Goal: Information Seeking & Learning: Check status

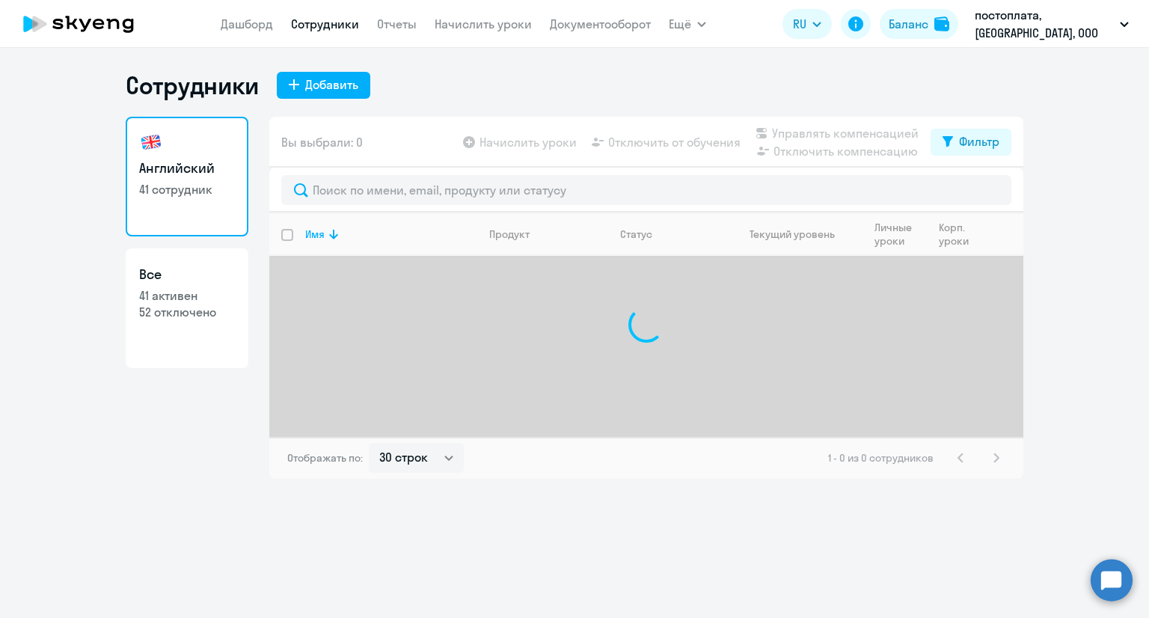
select select "30"
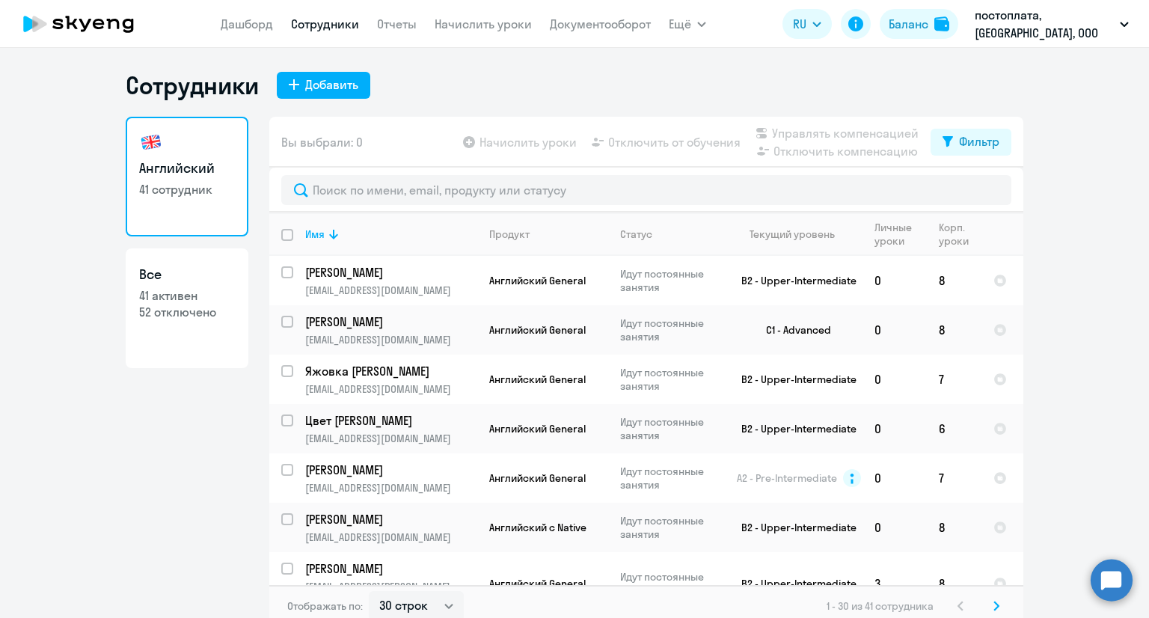
click at [270, 36] on nav "[PERSON_NAME] Отчеты Начислить уроки Документооборот" at bounding box center [436, 24] width 430 height 30
click at [265, 30] on link "Дашборд" at bounding box center [247, 23] width 52 height 15
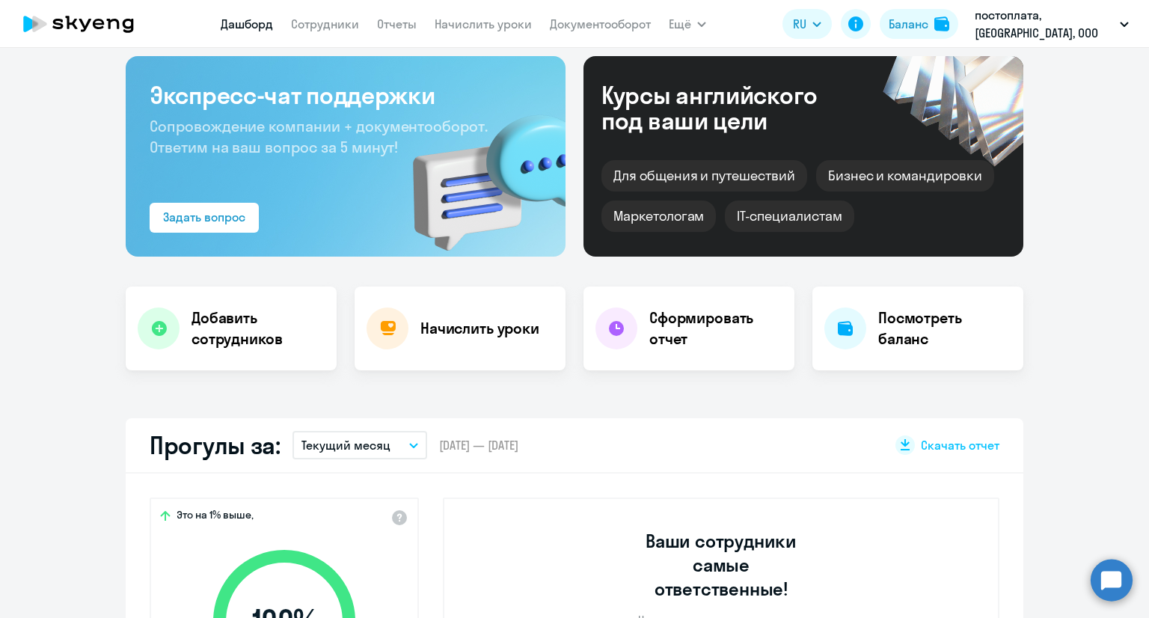
scroll to position [150, 0]
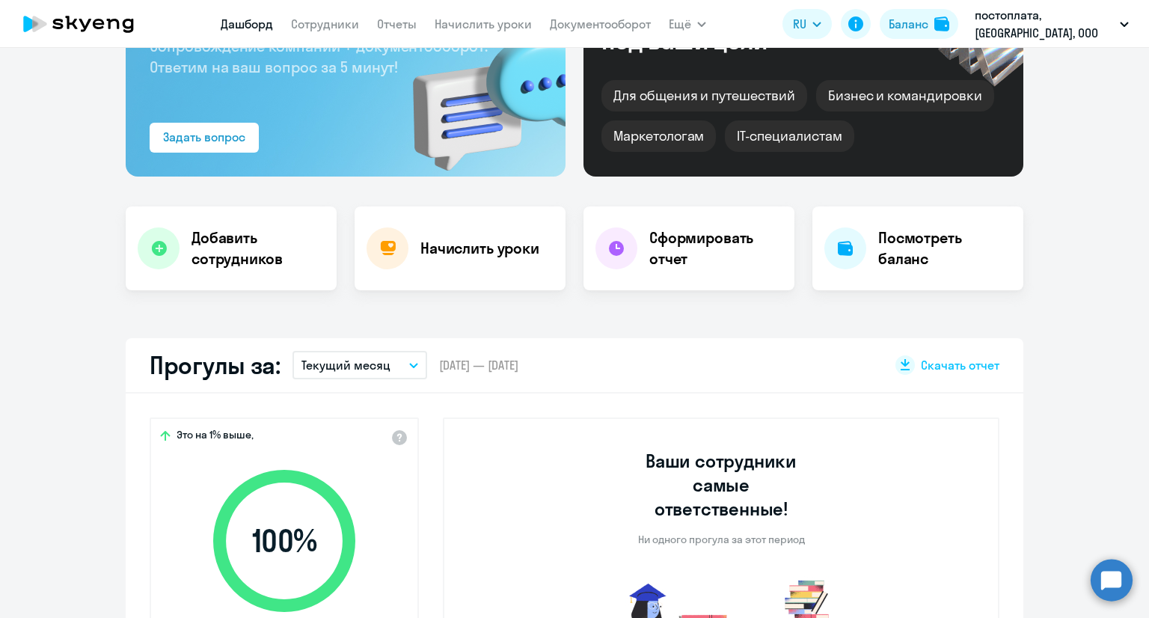
click at [368, 368] on p "Текущий месяц" at bounding box center [345, 365] width 89 height 18
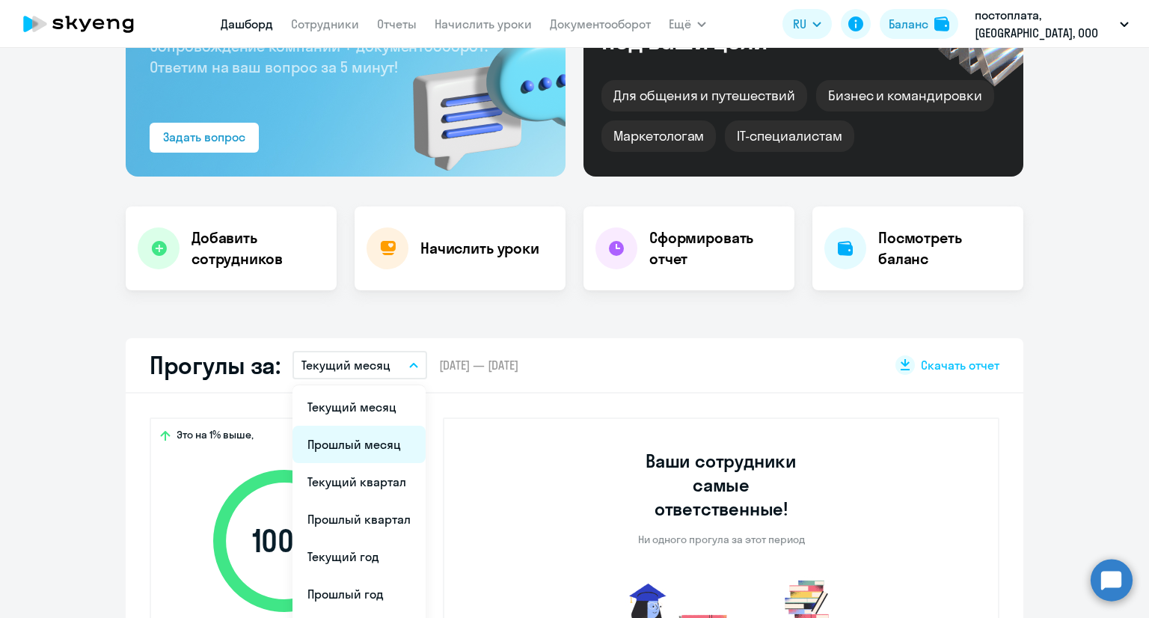
click at [353, 432] on li "Прошлый месяц" at bounding box center [358, 444] width 133 height 37
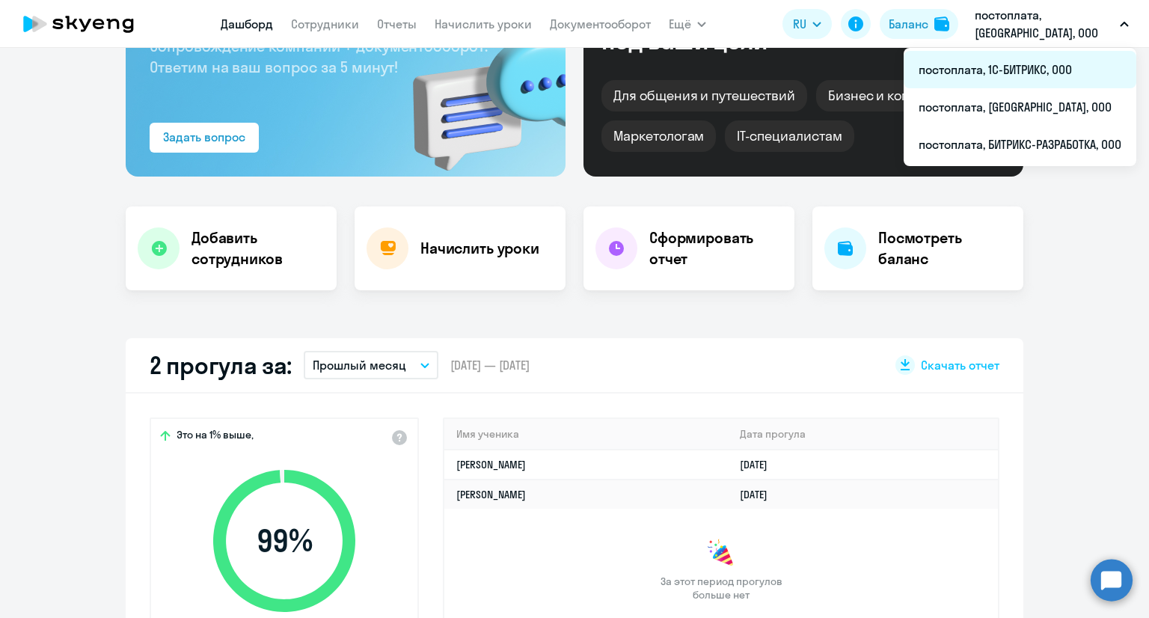
click at [981, 75] on li "постоплата, 1С-БИТРИКС, ООО" at bounding box center [1020, 69] width 233 height 37
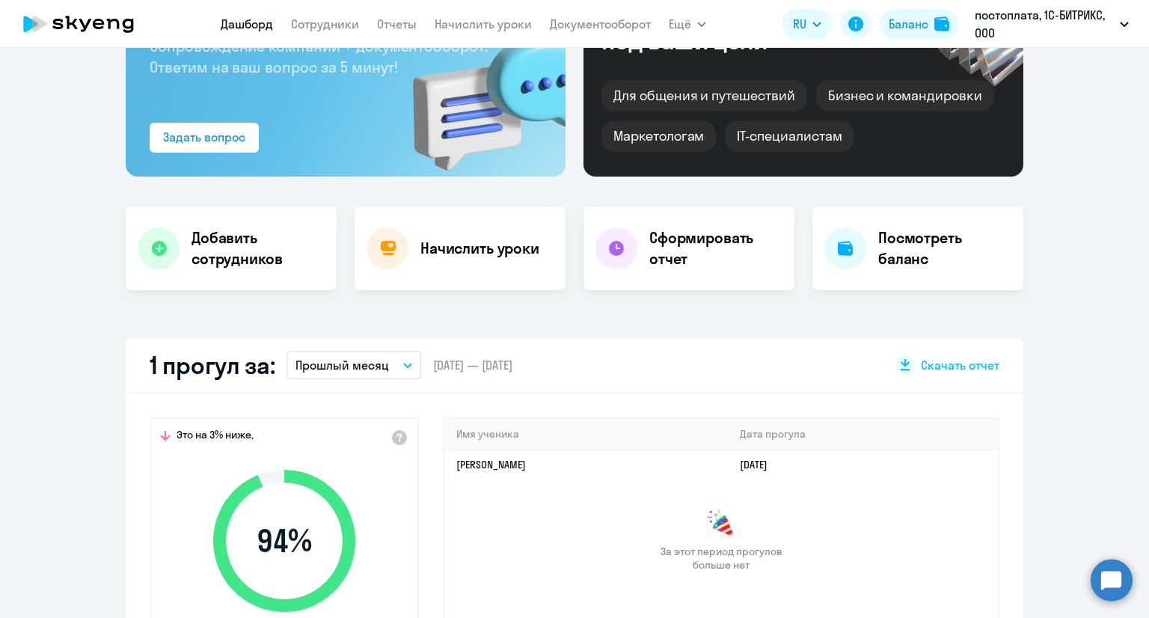
select select "30"
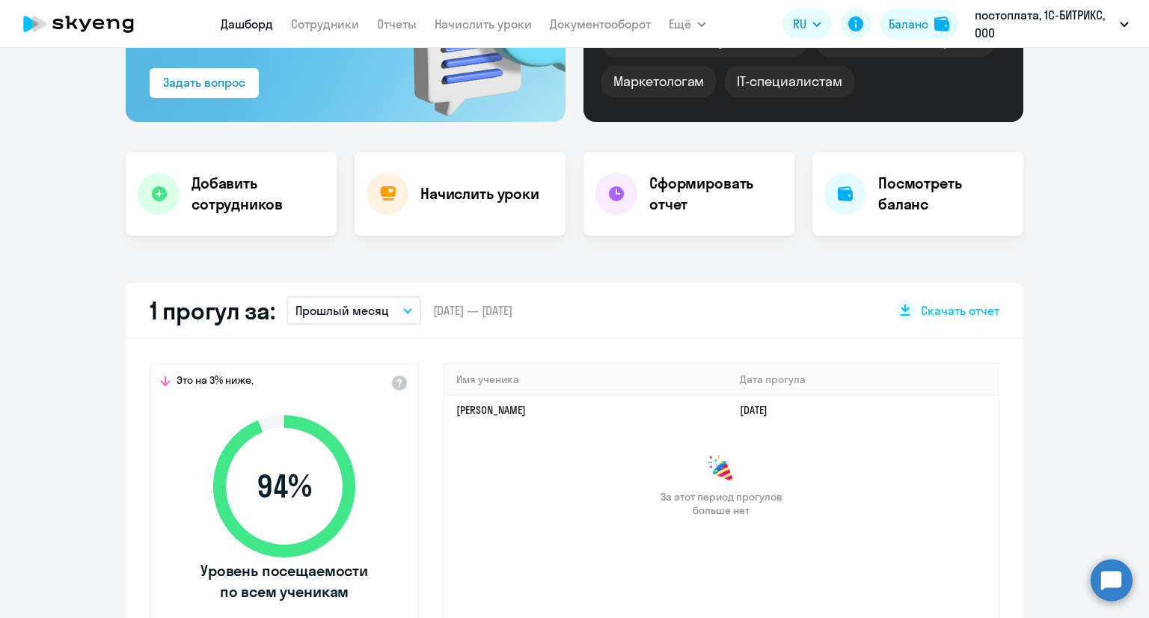
scroll to position [374, 0]
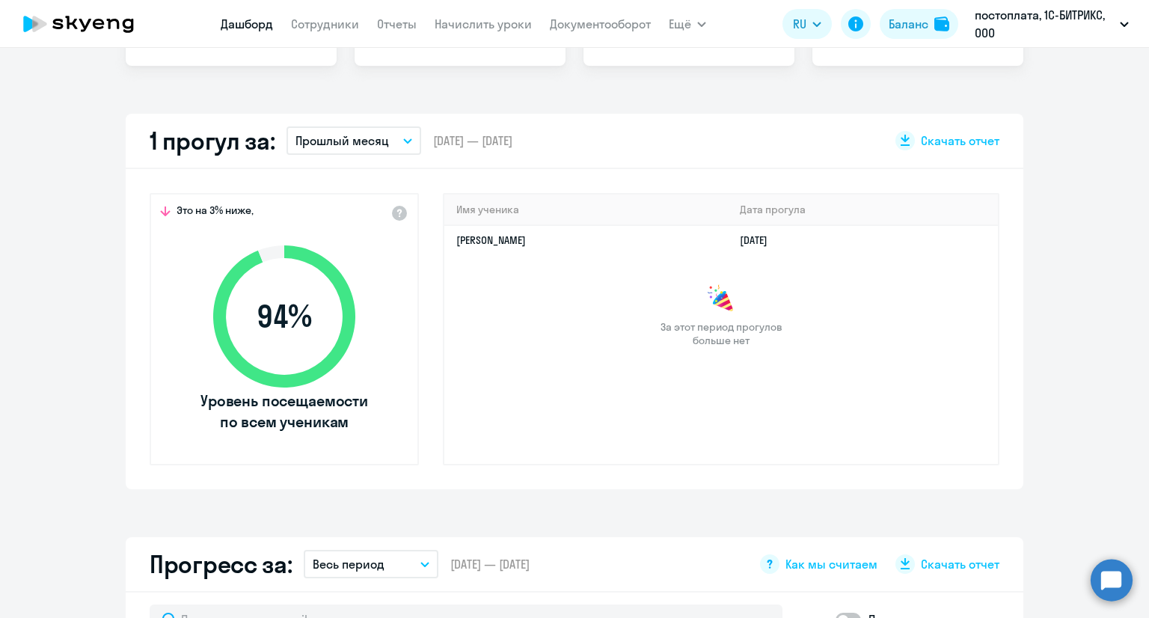
click at [245, 210] on span "Это на 3% ниже," at bounding box center [215, 212] width 77 height 18
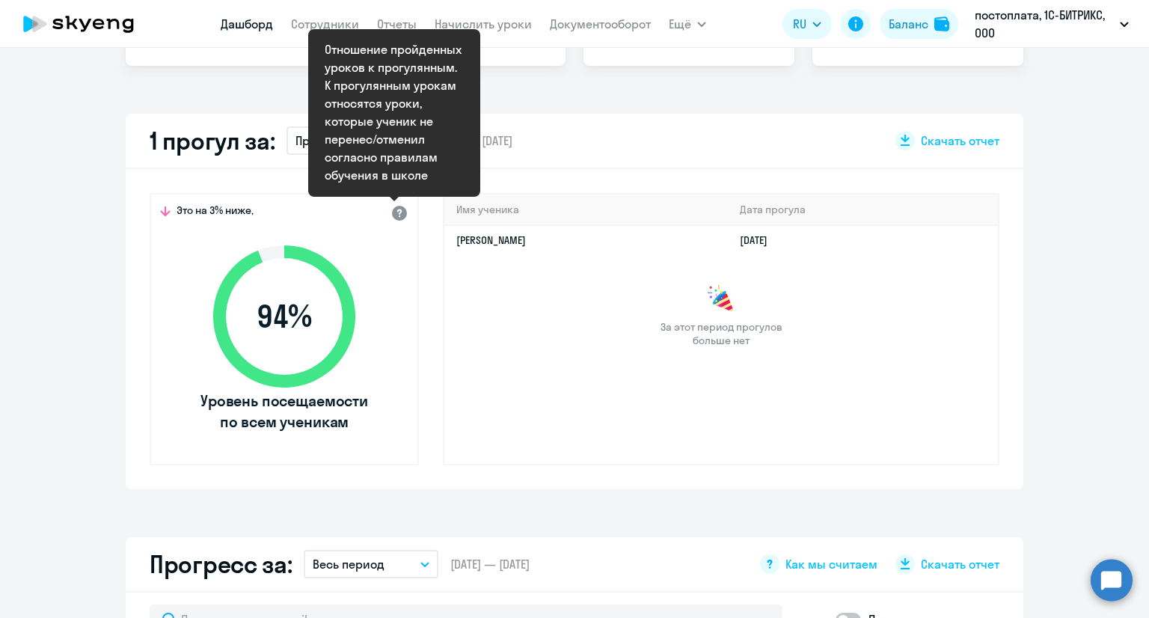
click at [396, 218] on div at bounding box center [399, 212] width 18 height 18
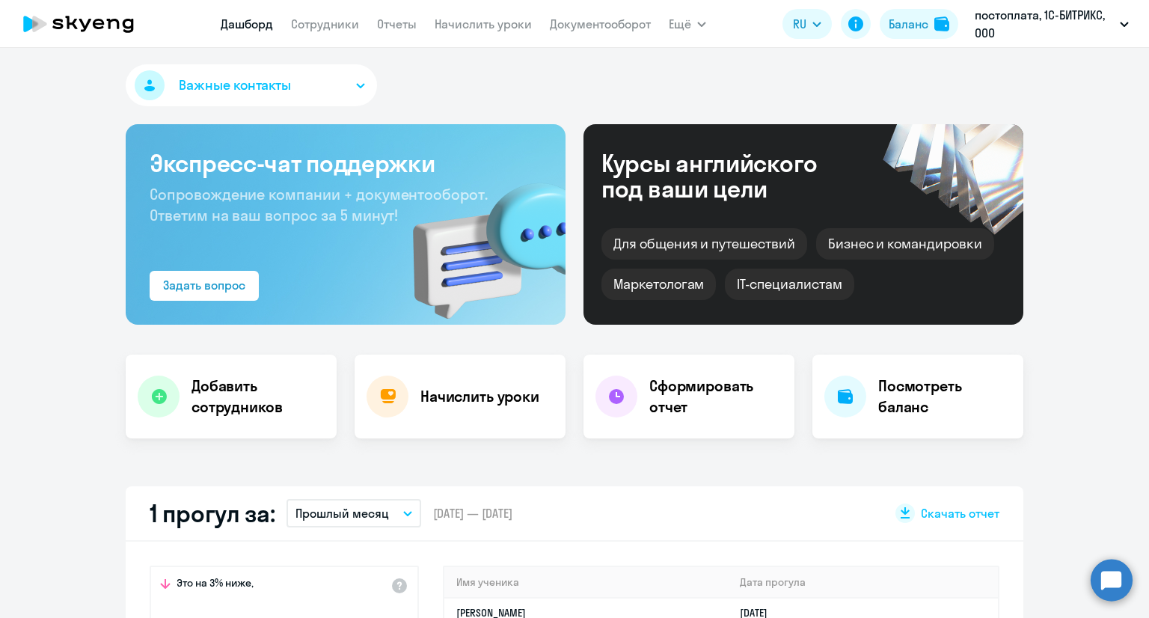
scroll to position [0, 0]
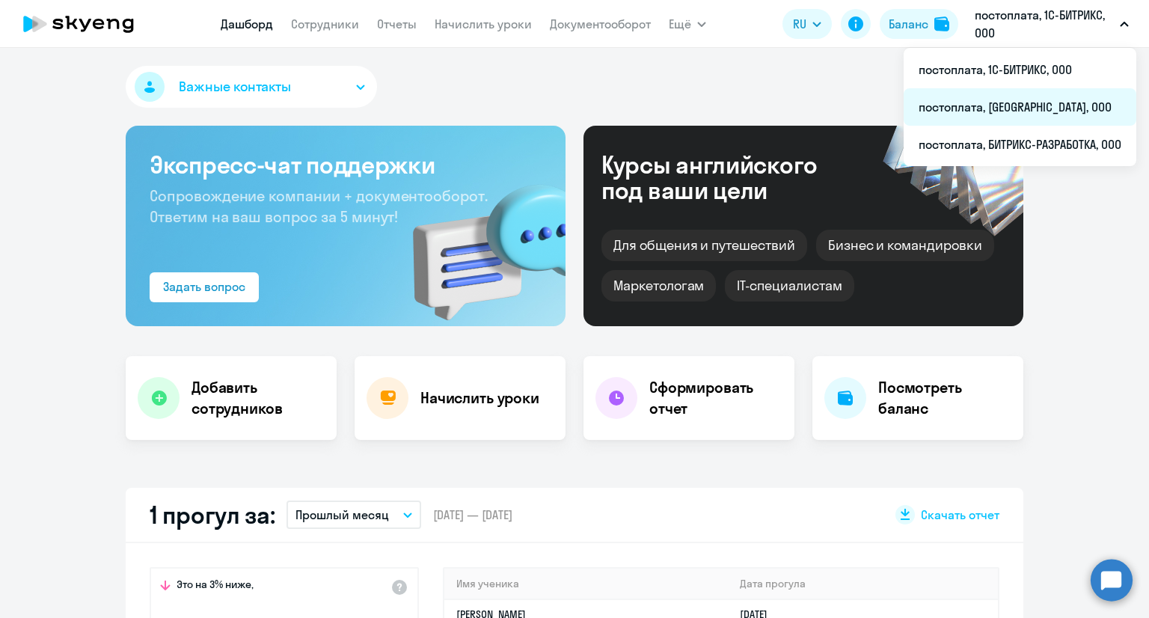
click at [984, 99] on li "постоплата, [GEOGRAPHIC_DATA], ООО" at bounding box center [1020, 106] width 233 height 37
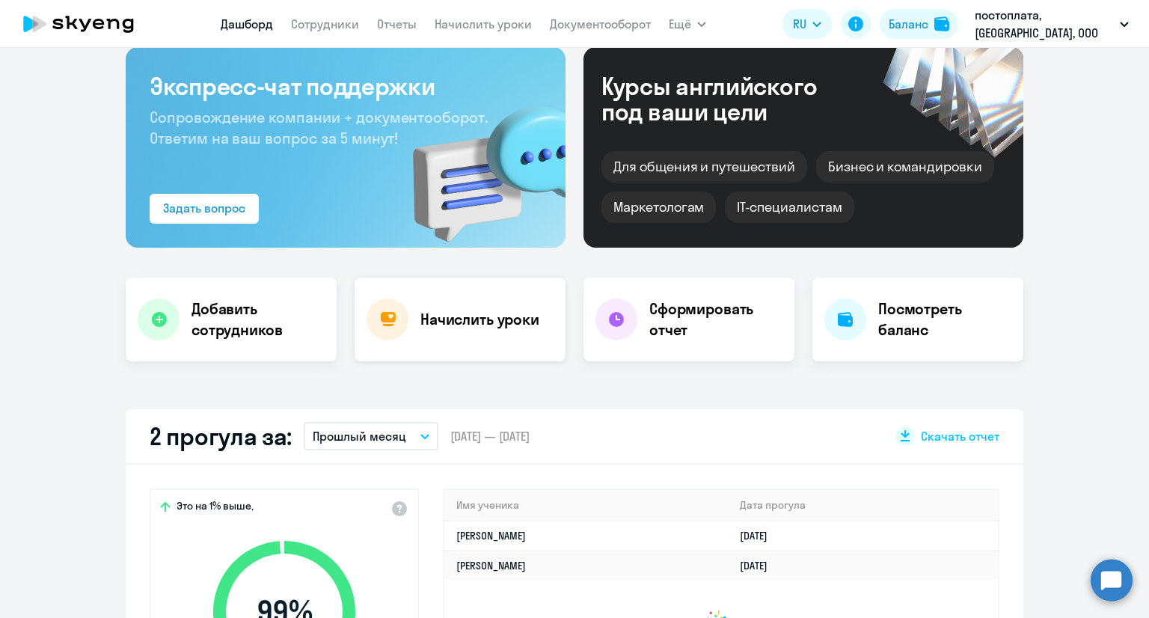
scroll to position [150, 0]
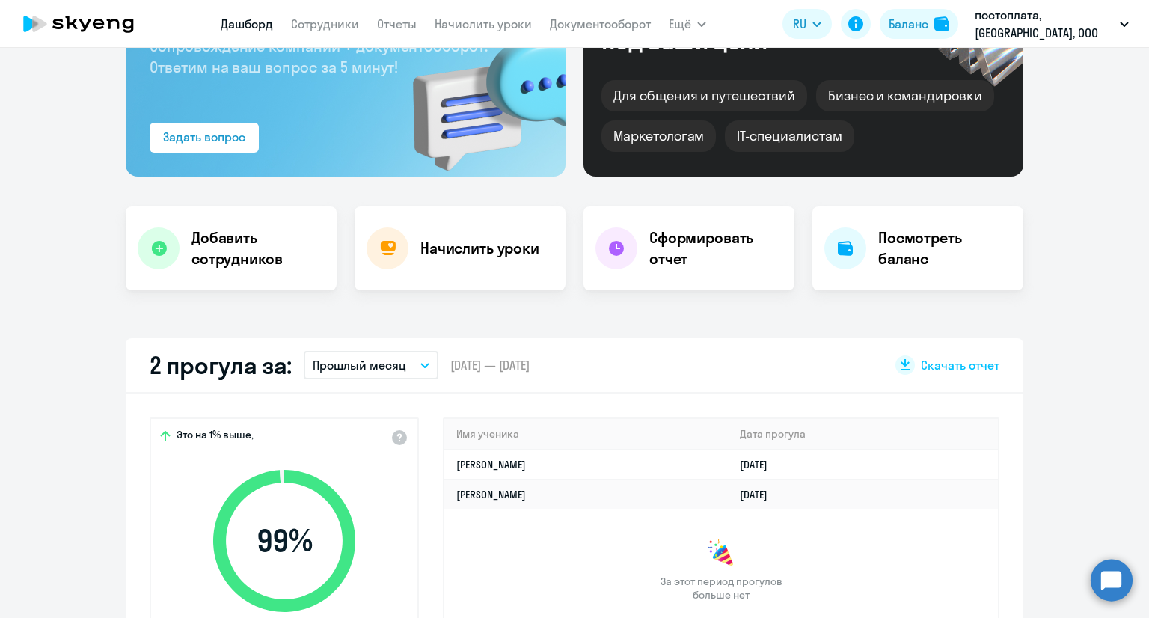
select select "30"
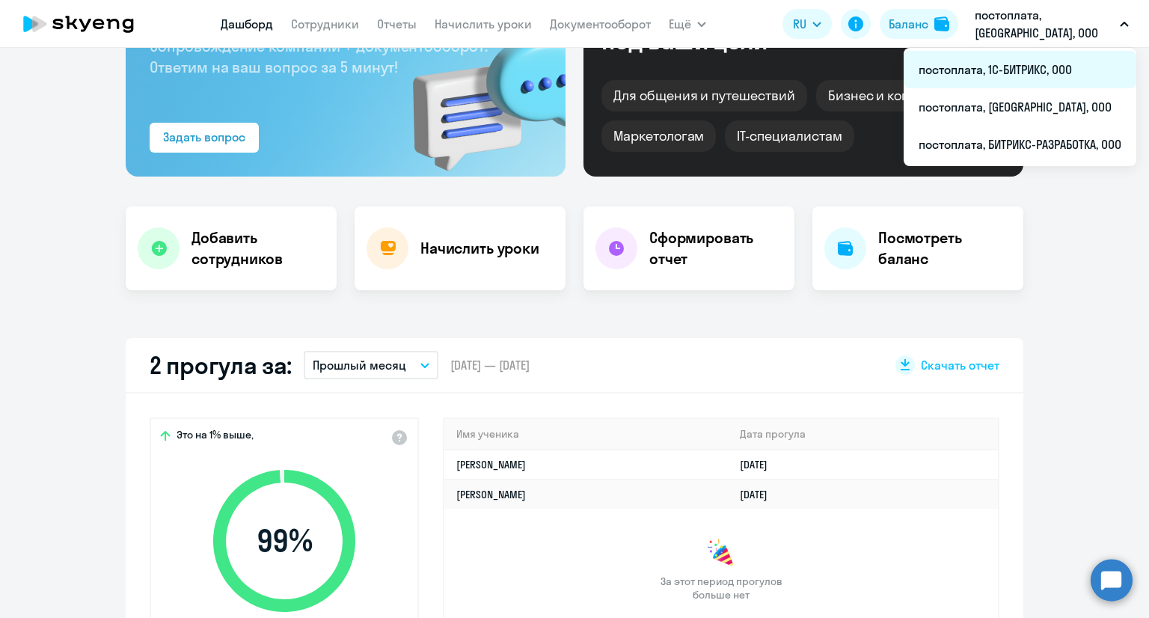
click at [1029, 64] on li "постоплата, 1С-БИТРИКС, ООО" at bounding box center [1020, 69] width 233 height 37
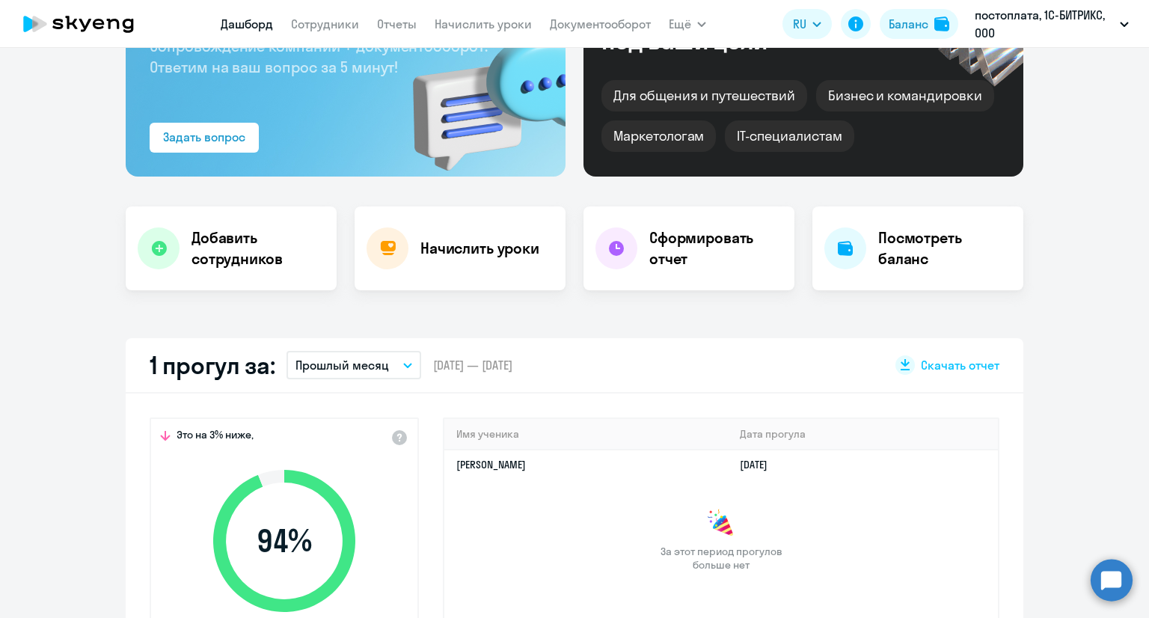
select select "30"
